Goal: Task Accomplishment & Management: Complete application form

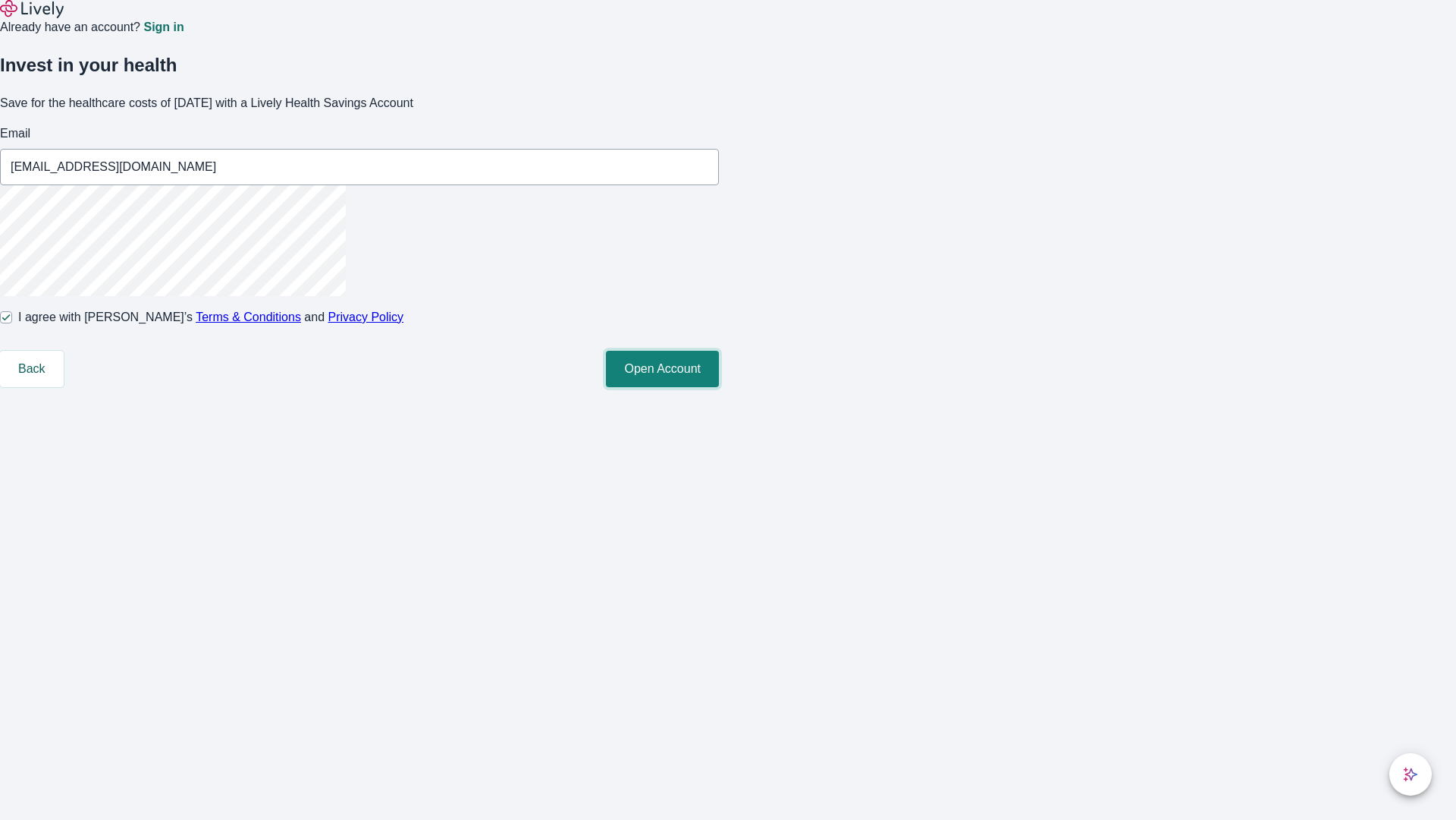
click at [720, 387] on button "Open Account" at bounding box center [662, 368] width 113 height 37
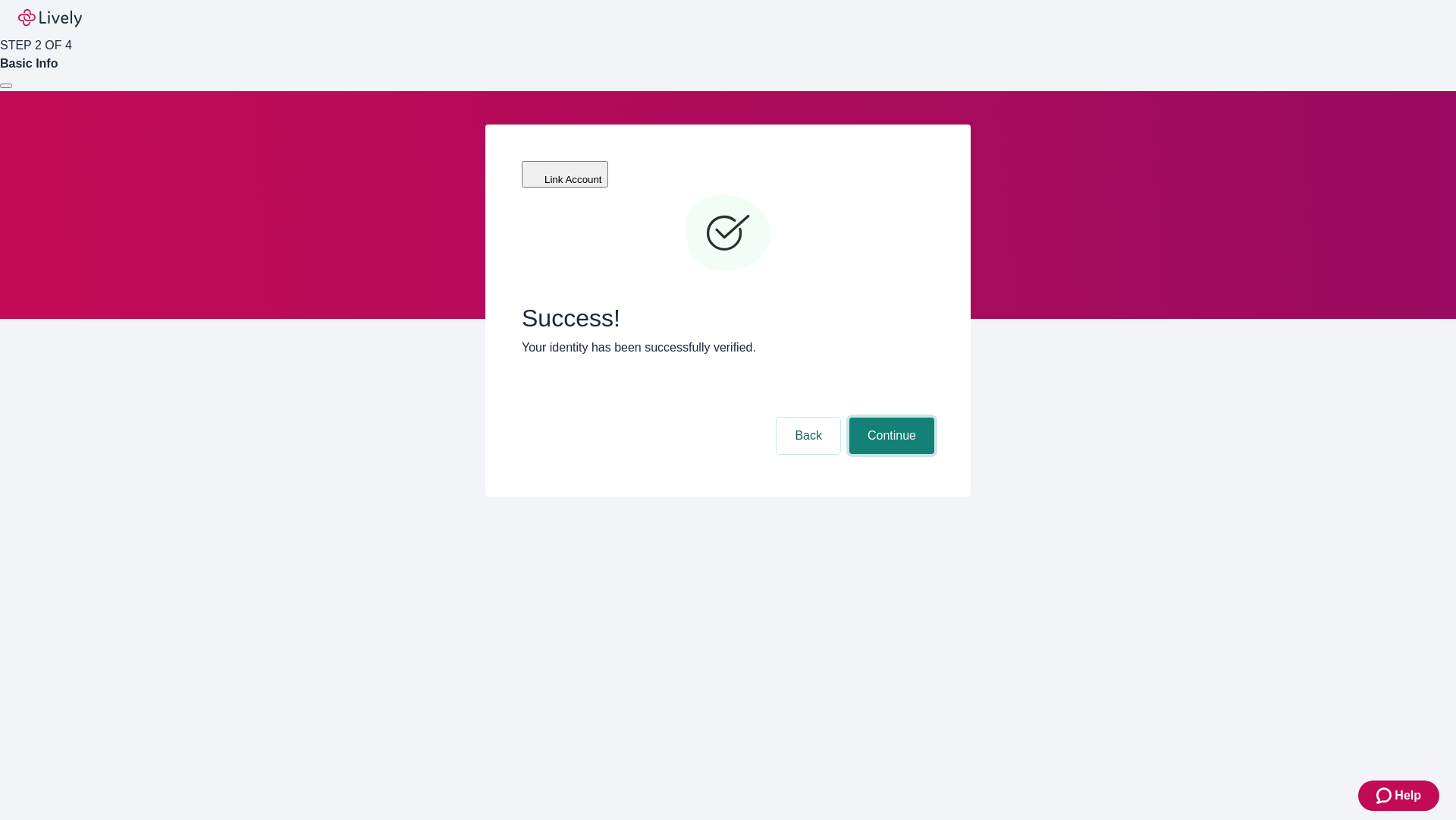
click at [890, 418] on button "Continue" at bounding box center [892, 435] width 85 height 37
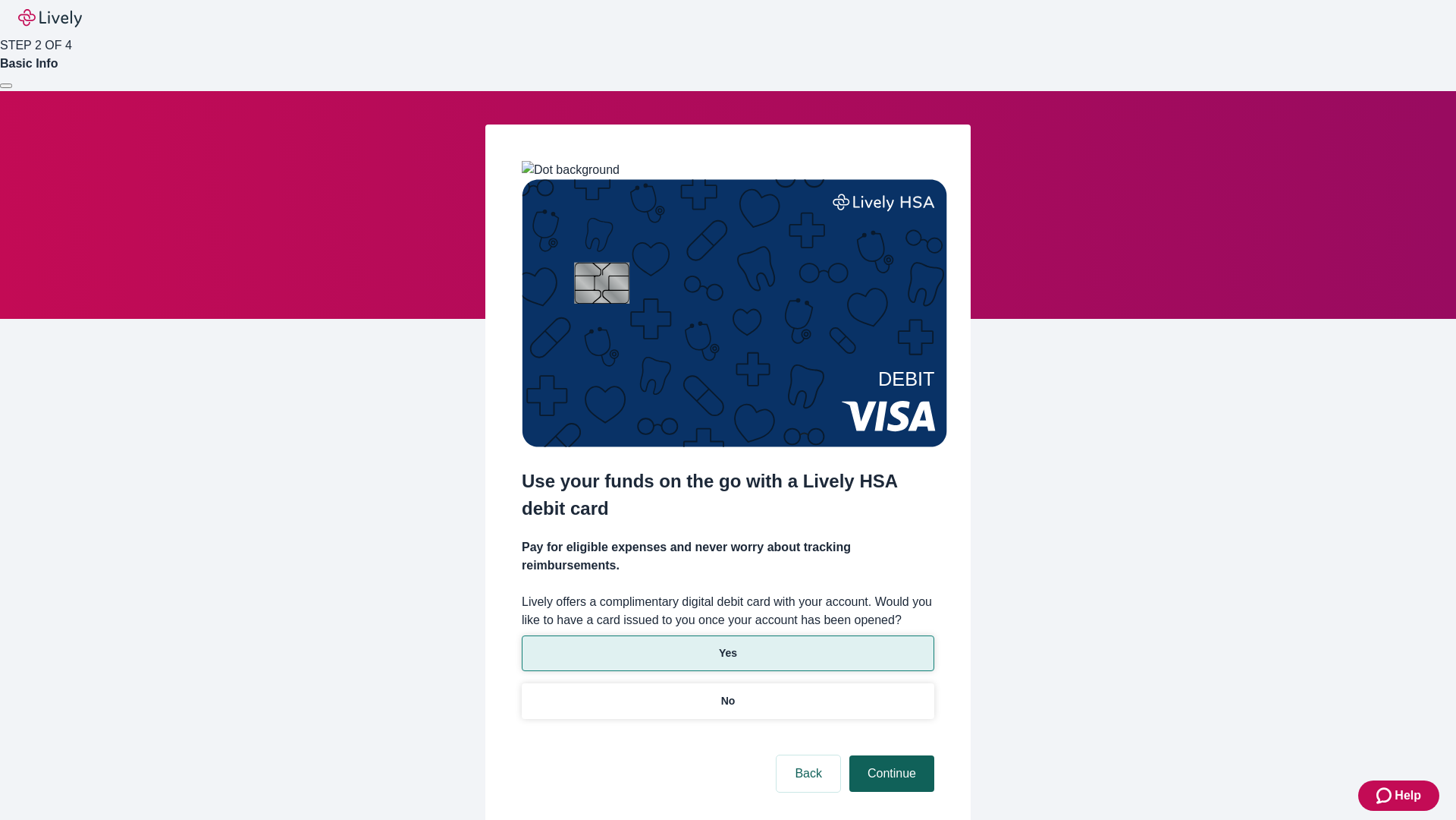
click at [727, 645] on p "Yes" at bounding box center [728, 653] width 18 height 16
click at [890, 755] on button "Continue" at bounding box center [892, 773] width 85 height 37
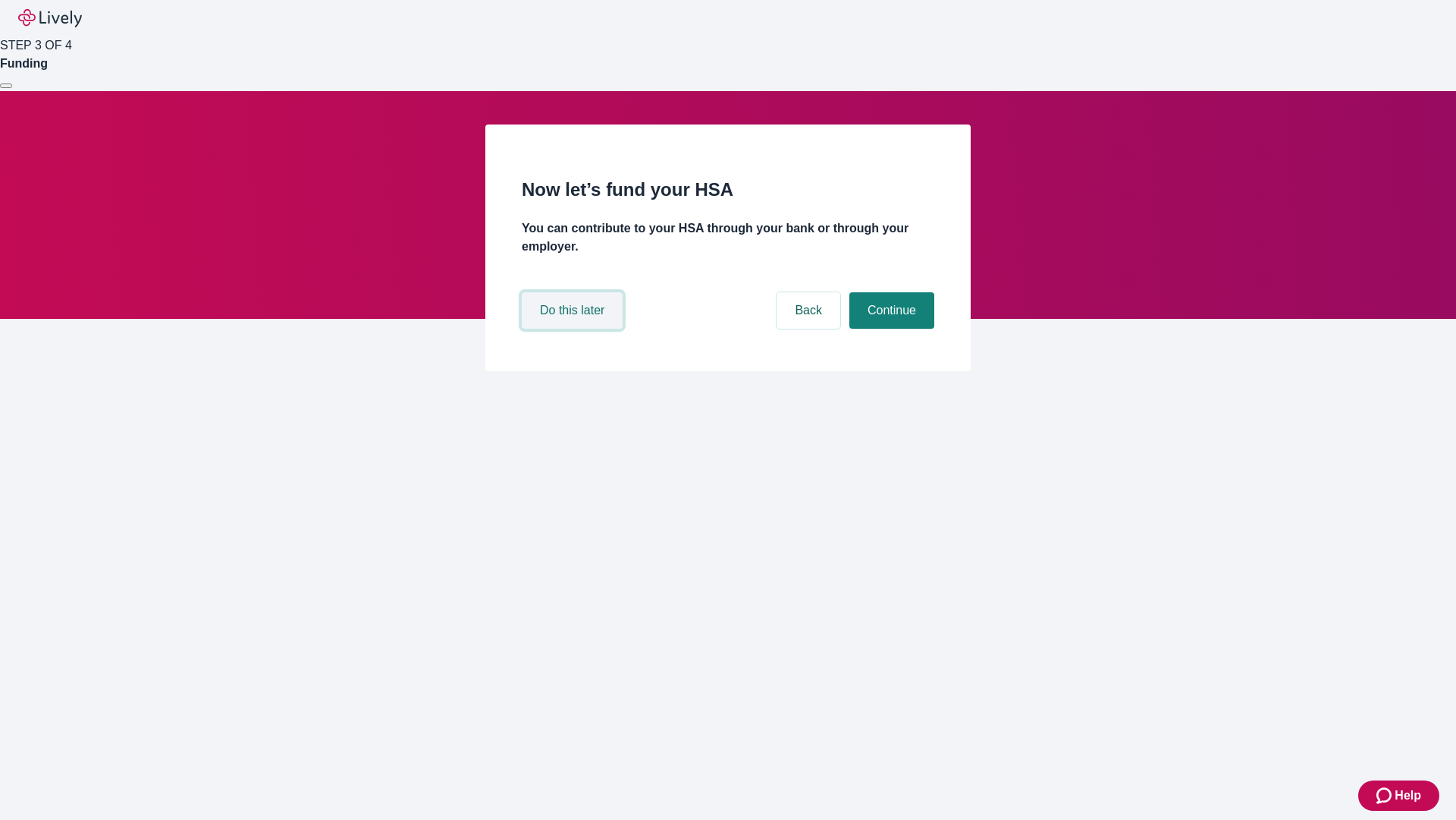
click at [574, 329] on button "Do this later" at bounding box center [572, 310] width 101 height 37
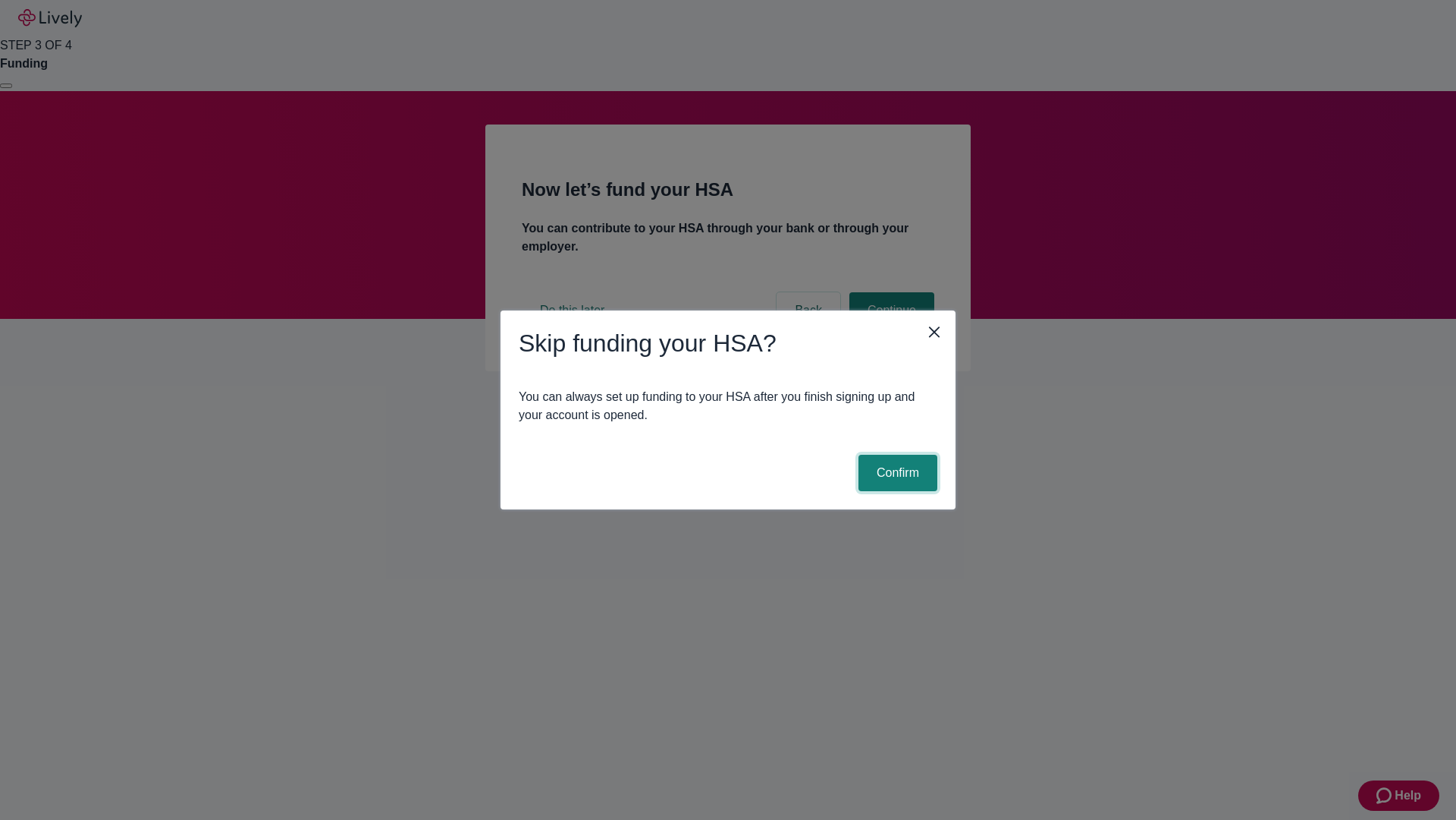
click at [896, 473] on button "Confirm" at bounding box center [898, 473] width 79 height 37
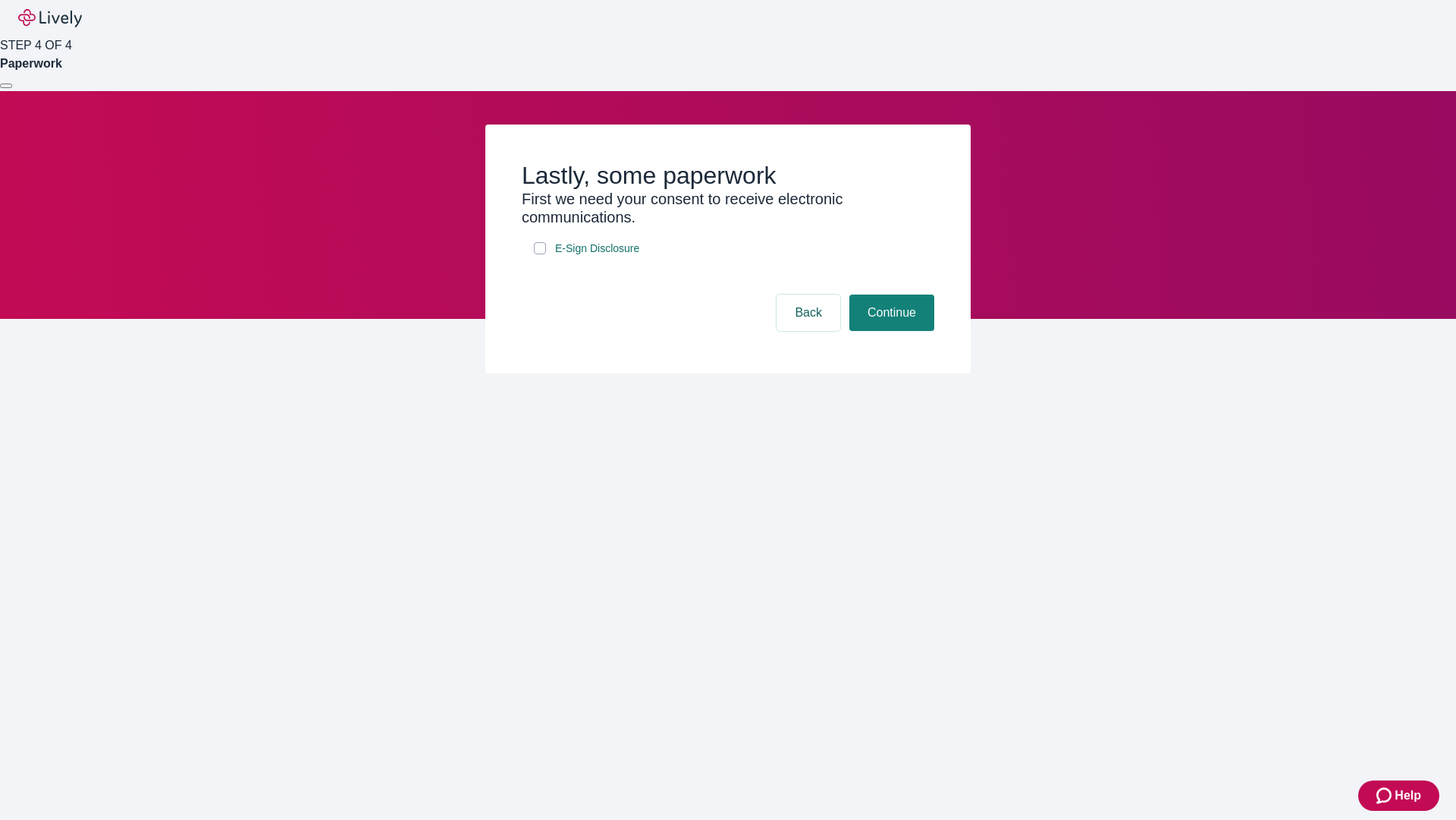
click at [540, 254] on input "E-Sign Disclosure" at bounding box center [540, 248] width 12 height 12
checkbox input "true"
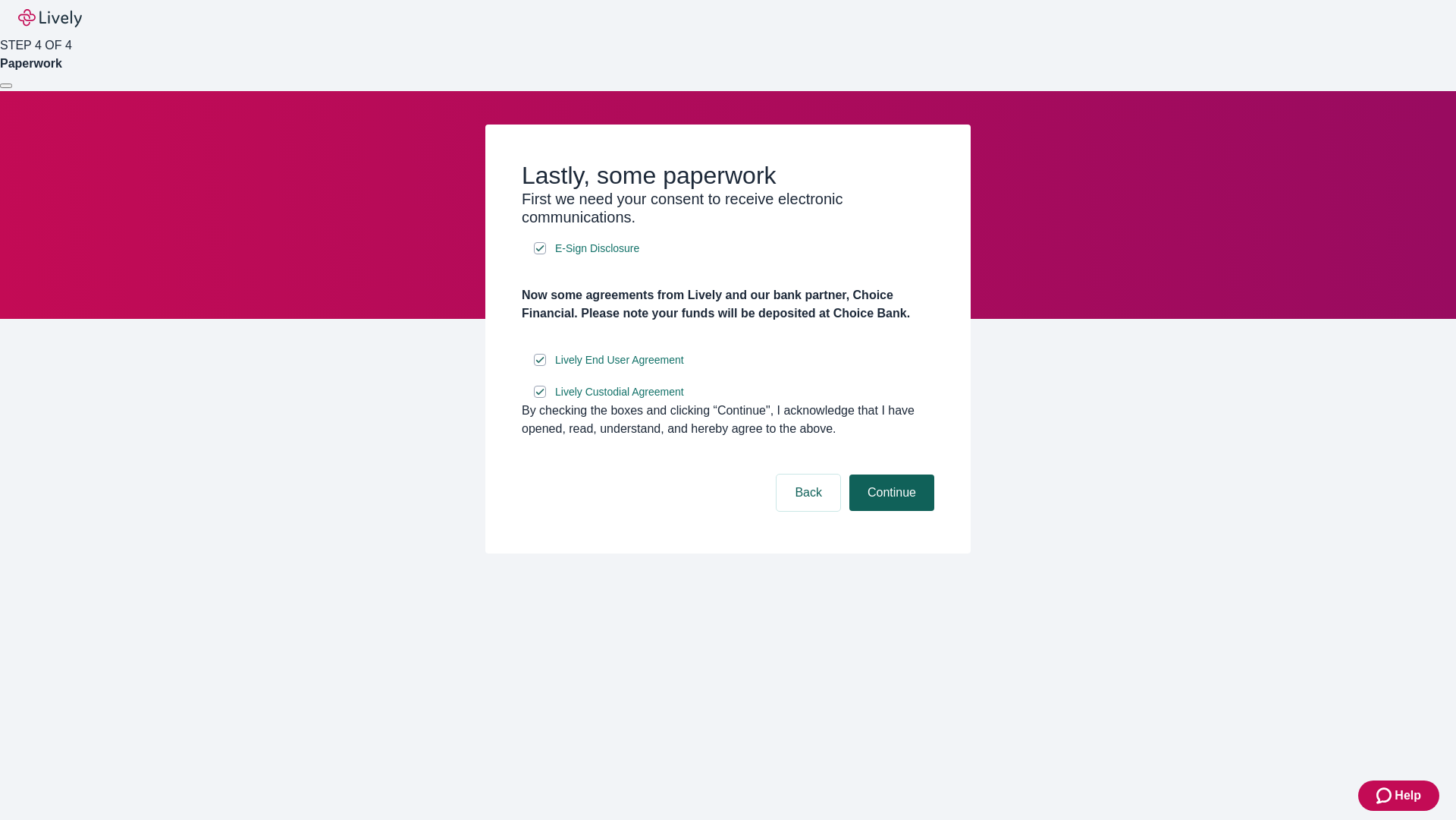
click at [890, 511] on button "Continue" at bounding box center [892, 492] width 85 height 37
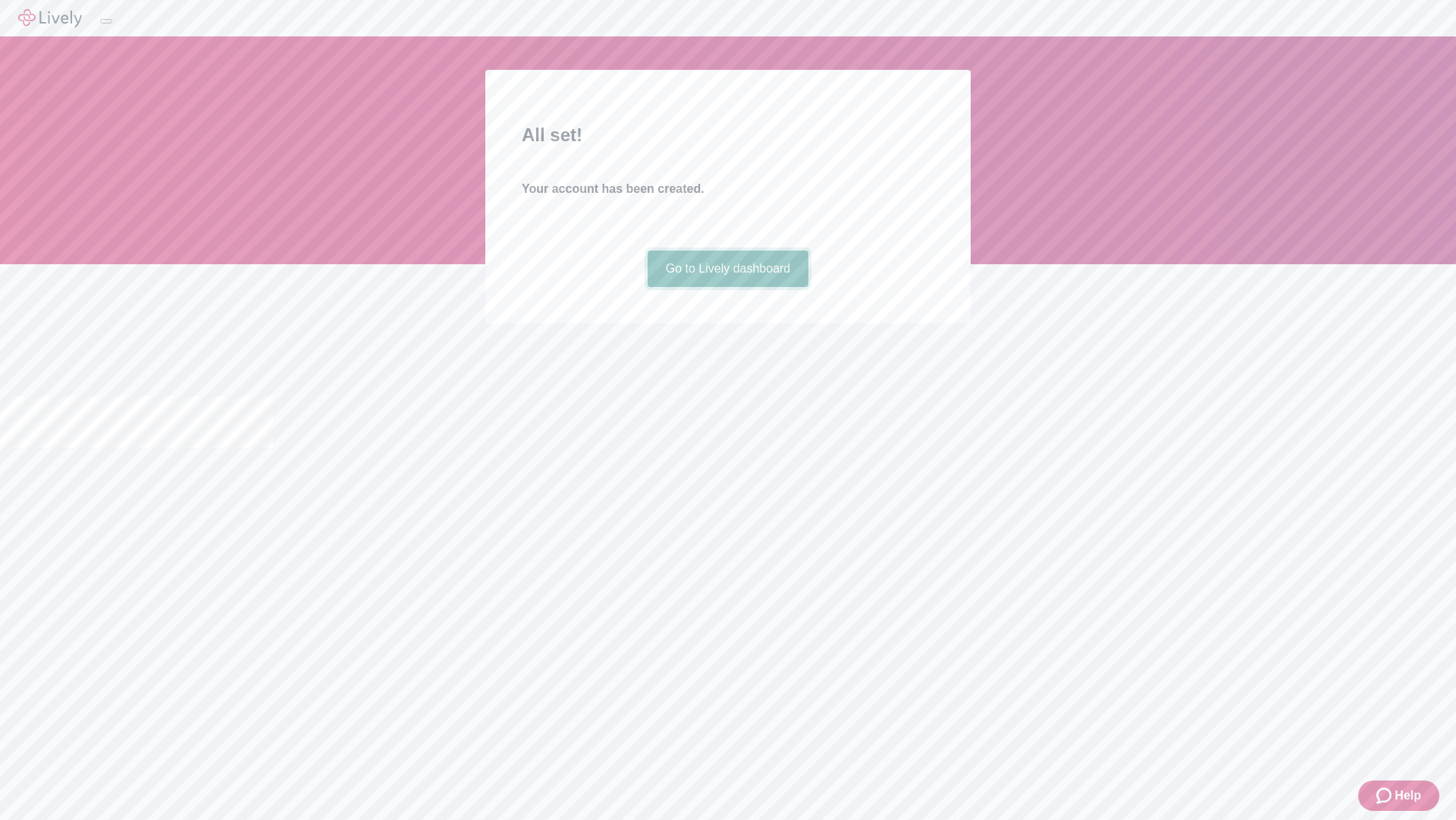
click at [727, 287] on link "Go to Lively dashboard" at bounding box center [728, 268] width 161 height 37
